Goal: Obtain resource: Obtain resource

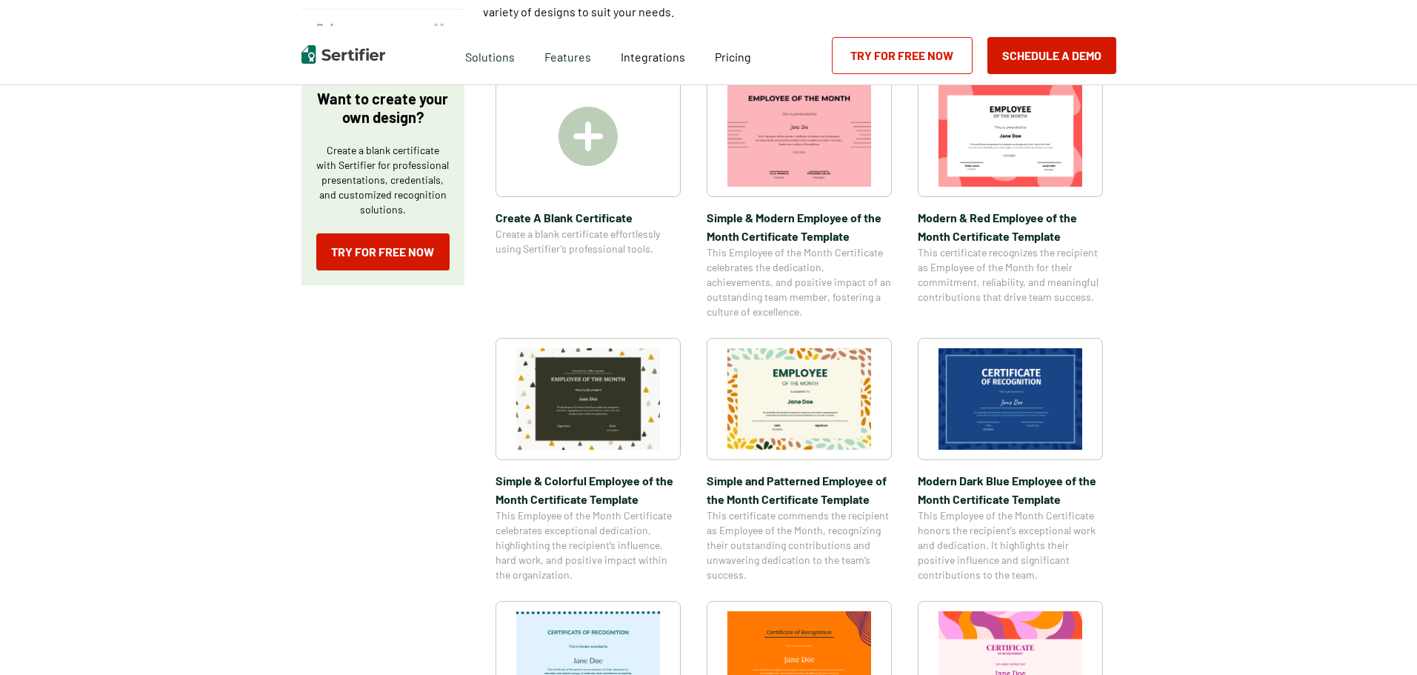
scroll to position [370, 0]
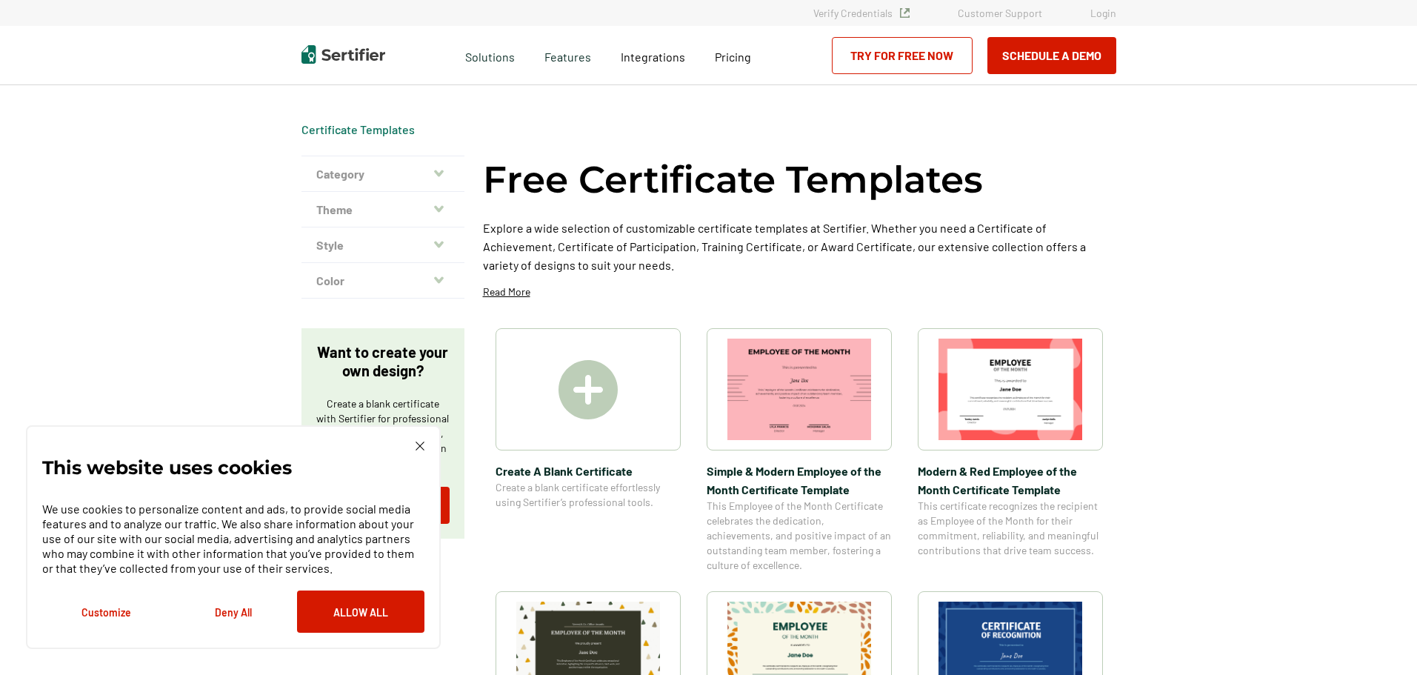
click at [410, 446] on div "This website uses cookies We use cookies to personalize content and ads, to pro…" at bounding box center [233, 536] width 382 height 191
click at [415, 444] on img at bounding box center [419, 445] width 9 height 9
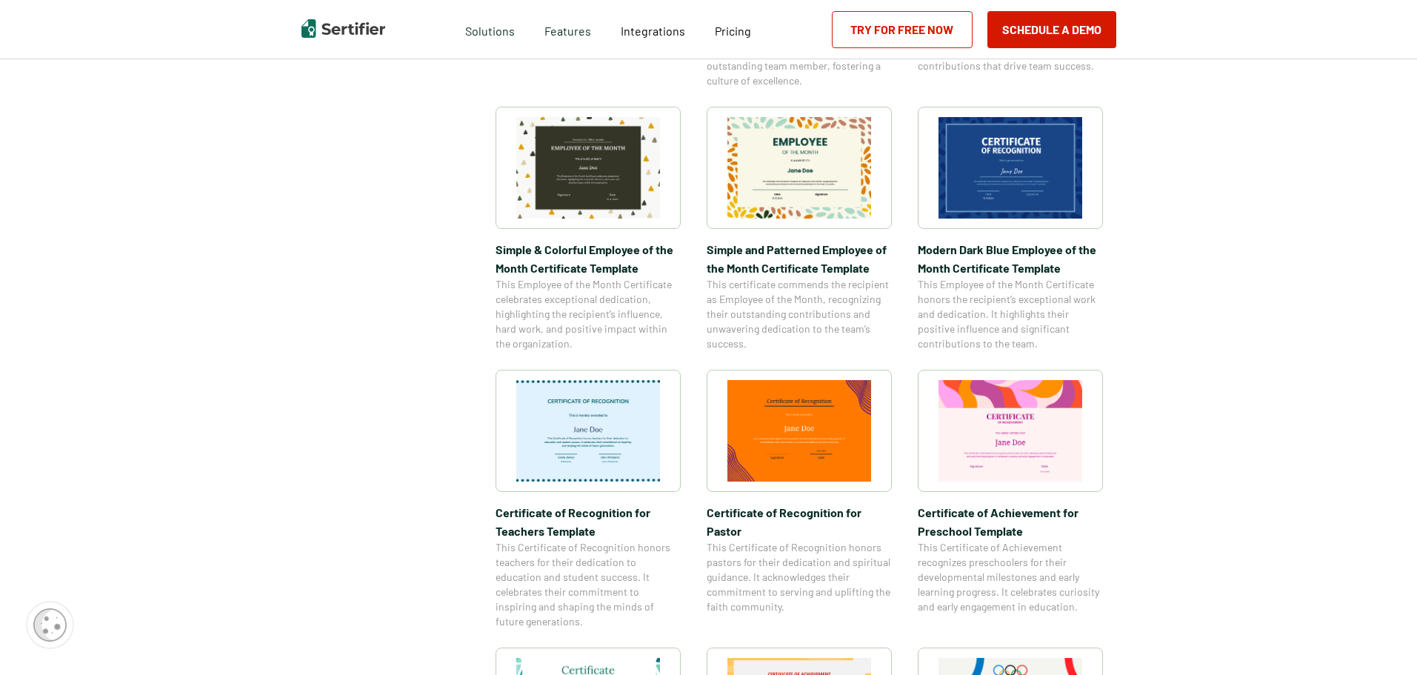
scroll to position [741, 0]
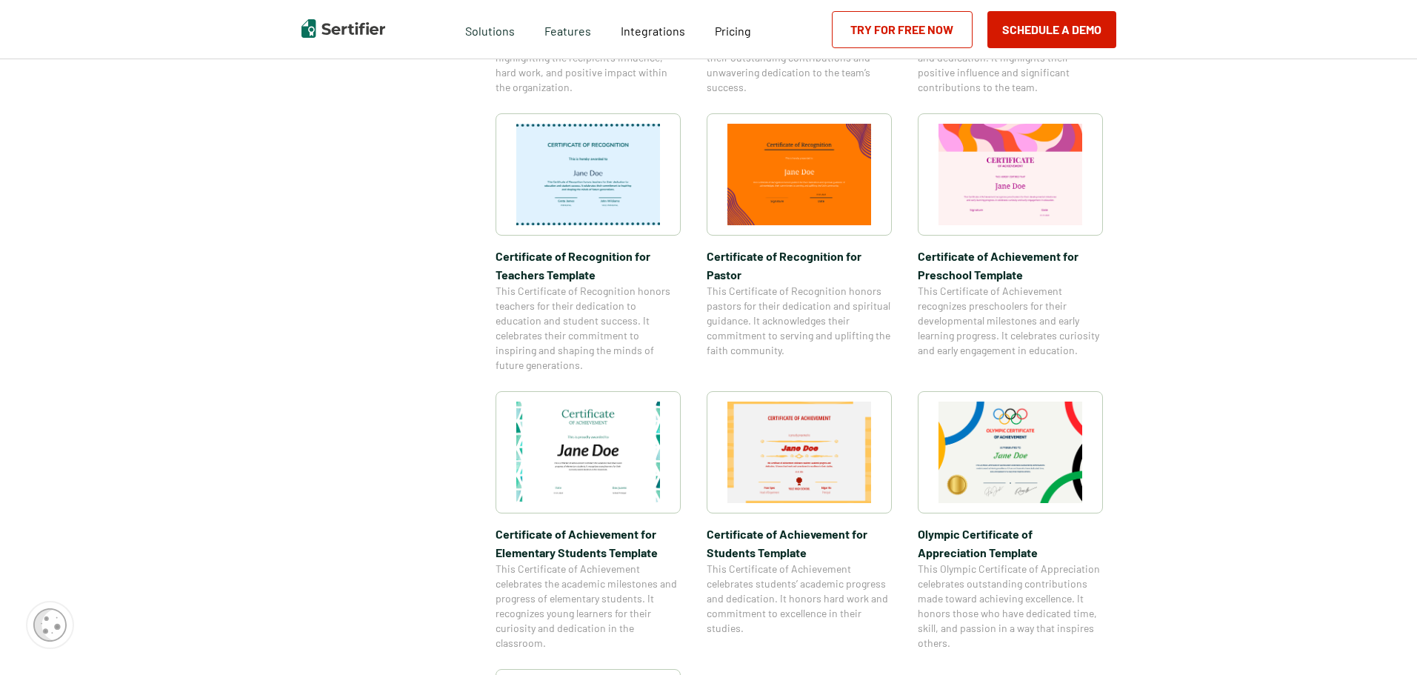
click at [994, 454] on img at bounding box center [1010, 451] width 144 height 101
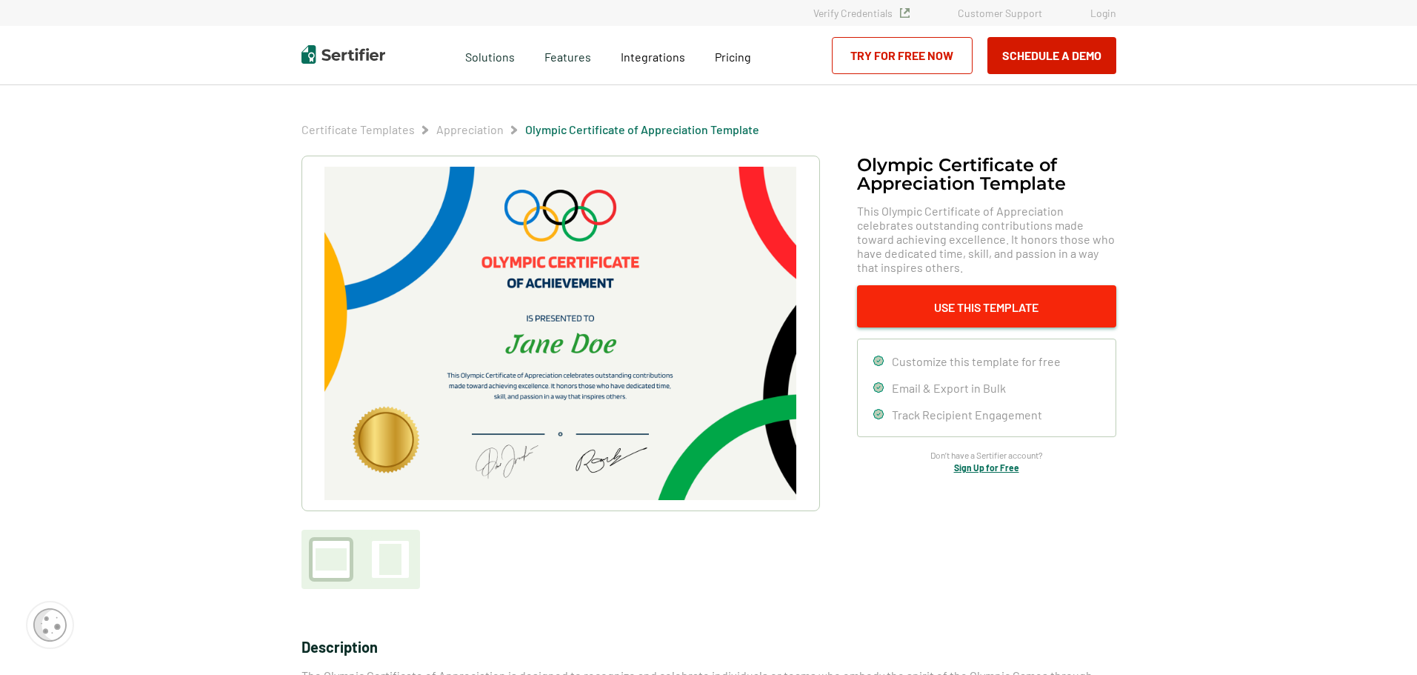
click at [998, 296] on button "Use This Template" at bounding box center [986, 306] width 259 height 42
